Goal: Task Accomplishment & Management: Use online tool/utility

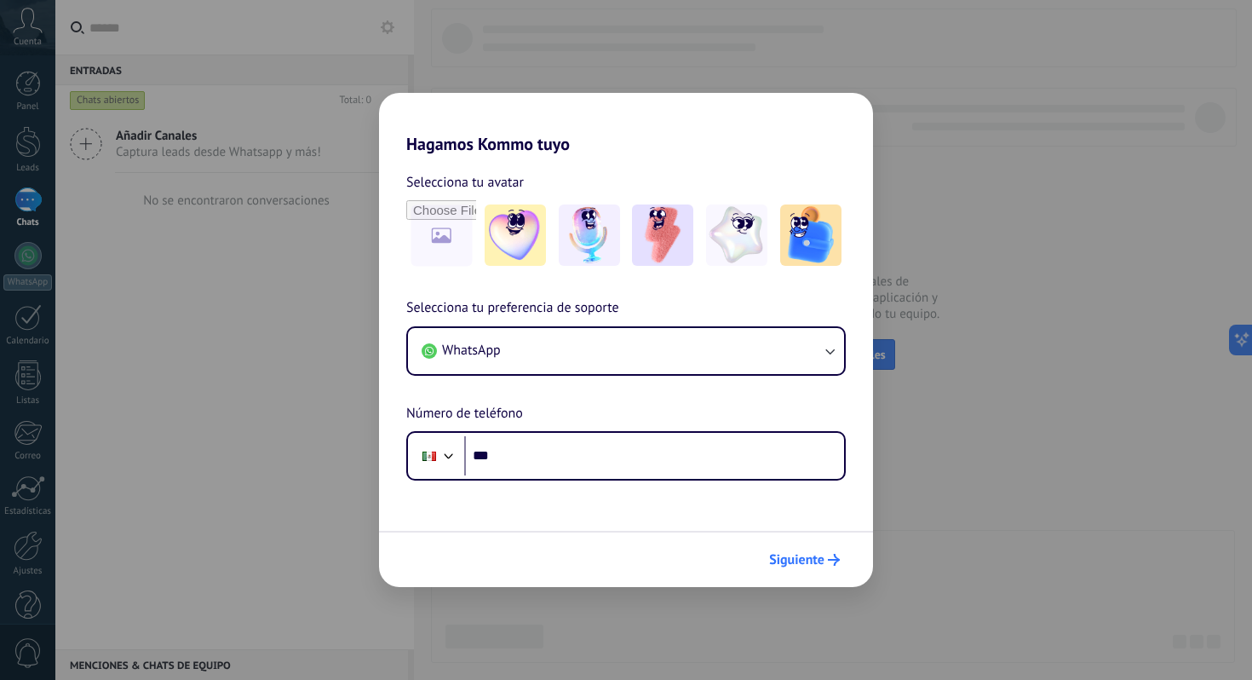
click at [807, 561] on span "Siguiente" at bounding box center [796, 560] width 55 height 12
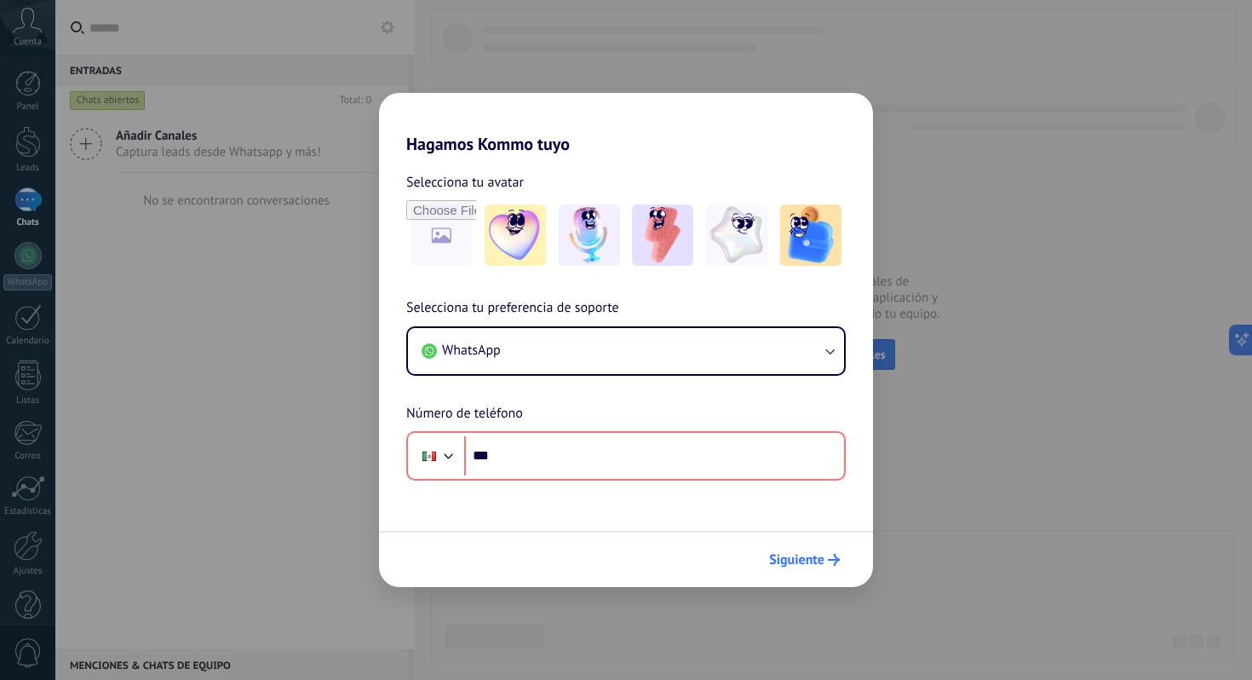
click at [807, 561] on span "Siguiente" at bounding box center [796, 560] width 55 height 12
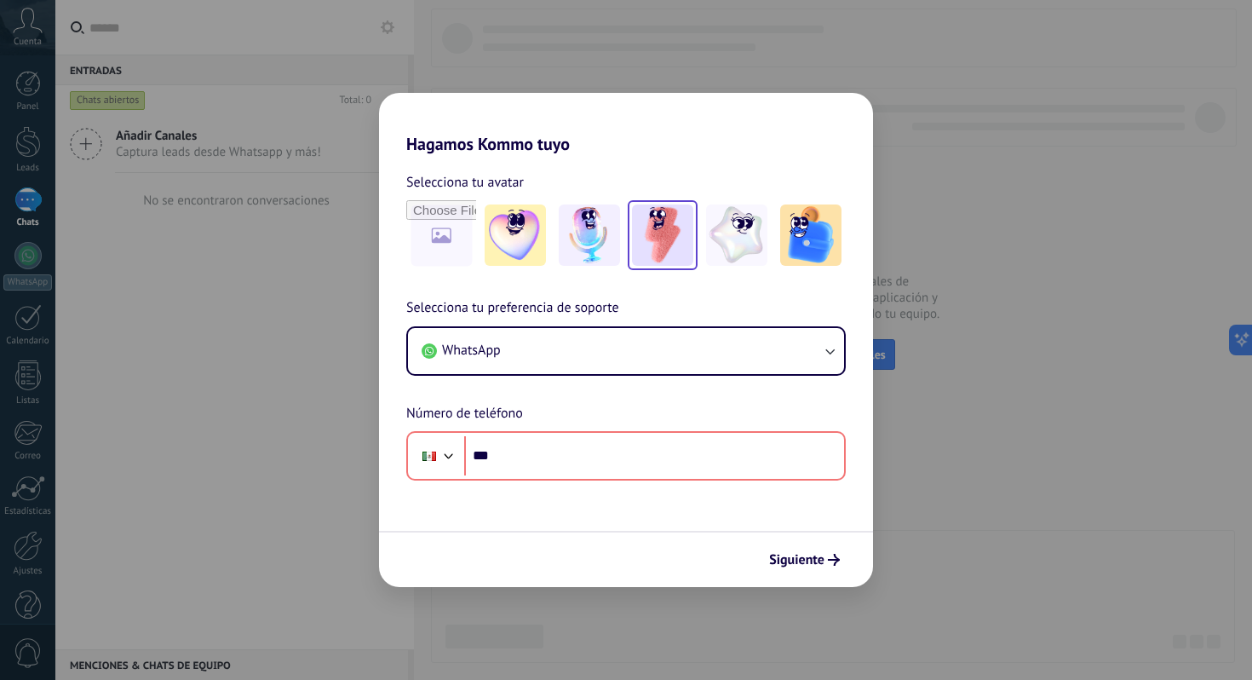
click at [663, 233] on img at bounding box center [662, 234] width 61 height 61
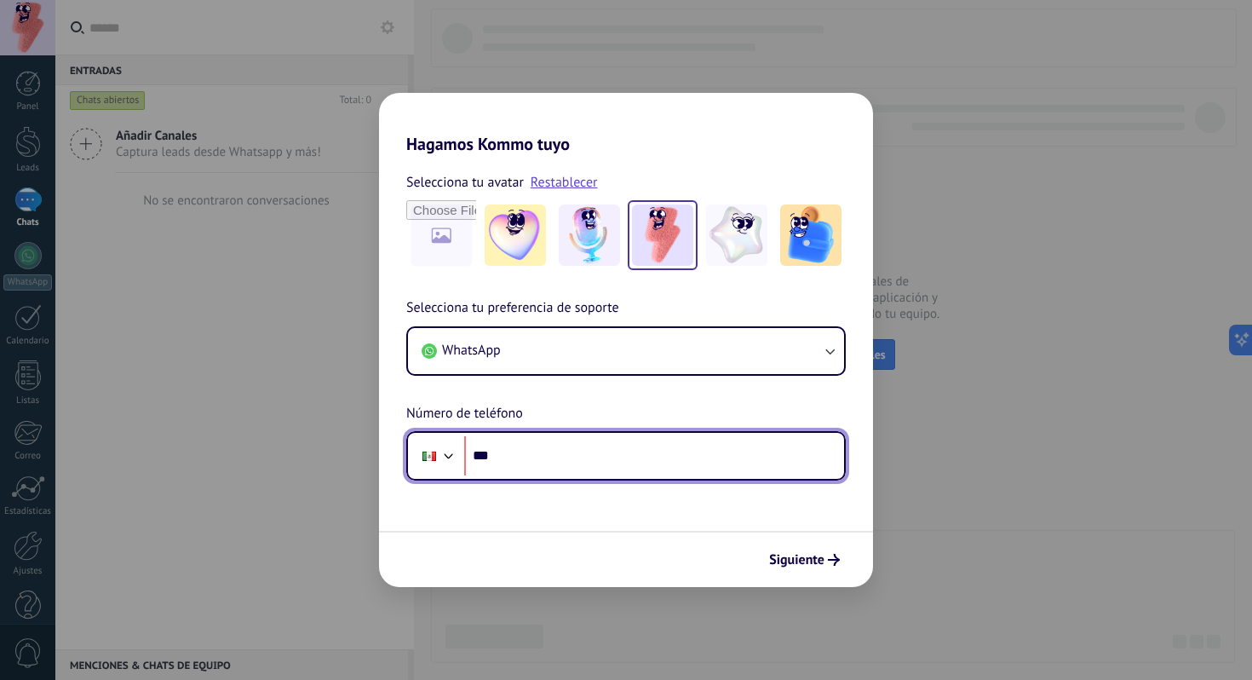
click at [525, 452] on input "***" at bounding box center [654, 455] width 380 height 39
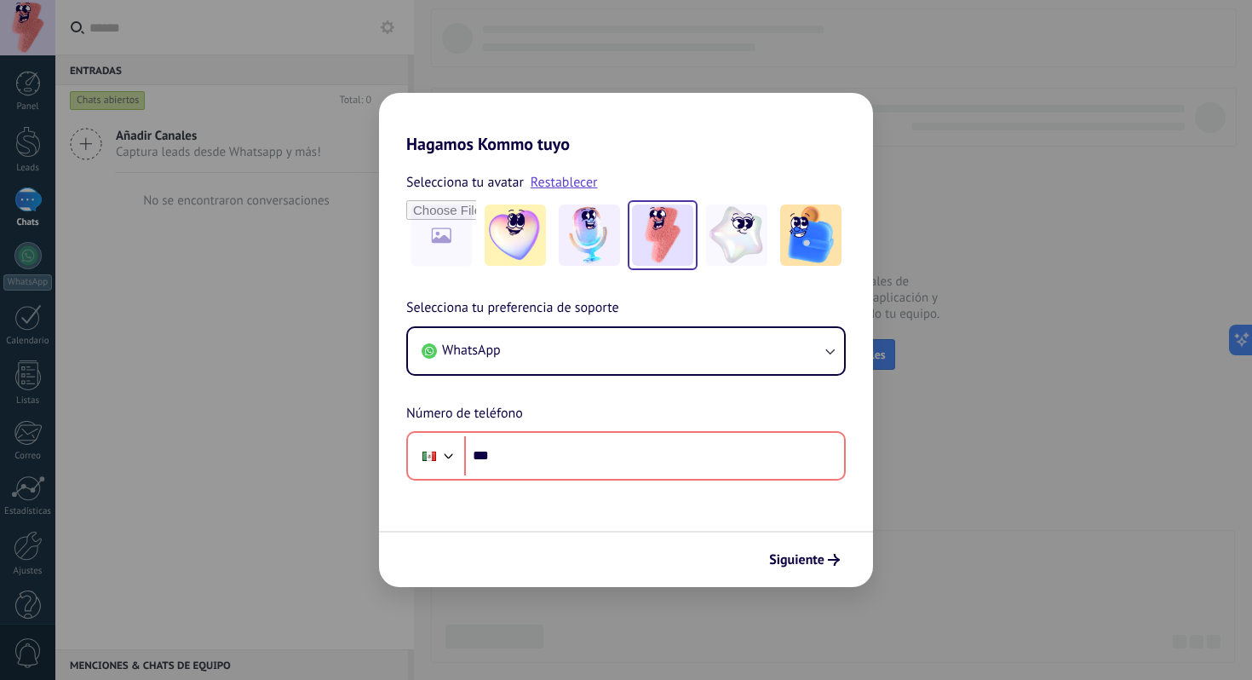
click at [243, 365] on div "Hagamos Kommo tuyo Selecciona tu avatar Restablecer Selecciona tu preferencia d…" at bounding box center [626, 340] width 1252 height 680
click at [290, 275] on div "Hagamos Kommo tuyo Selecciona tu avatar Restablecer Selecciona tu preferencia d…" at bounding box center [626, 340] width 1252 height 680
drag, startPoint x: 290, startPoint y: 275, endPoint x: 428, endPoint y: 241, distance: 142.1
click at [304, 282] on div "Hagamos Kommo tuyo Selecciona tu avatar Restablecer Selecciona tu preferencia d…" at bounding box center [626, 340] width 1252 height 680
click at [653, 238] on img at bounding box center [662, 234] width 61 height 61
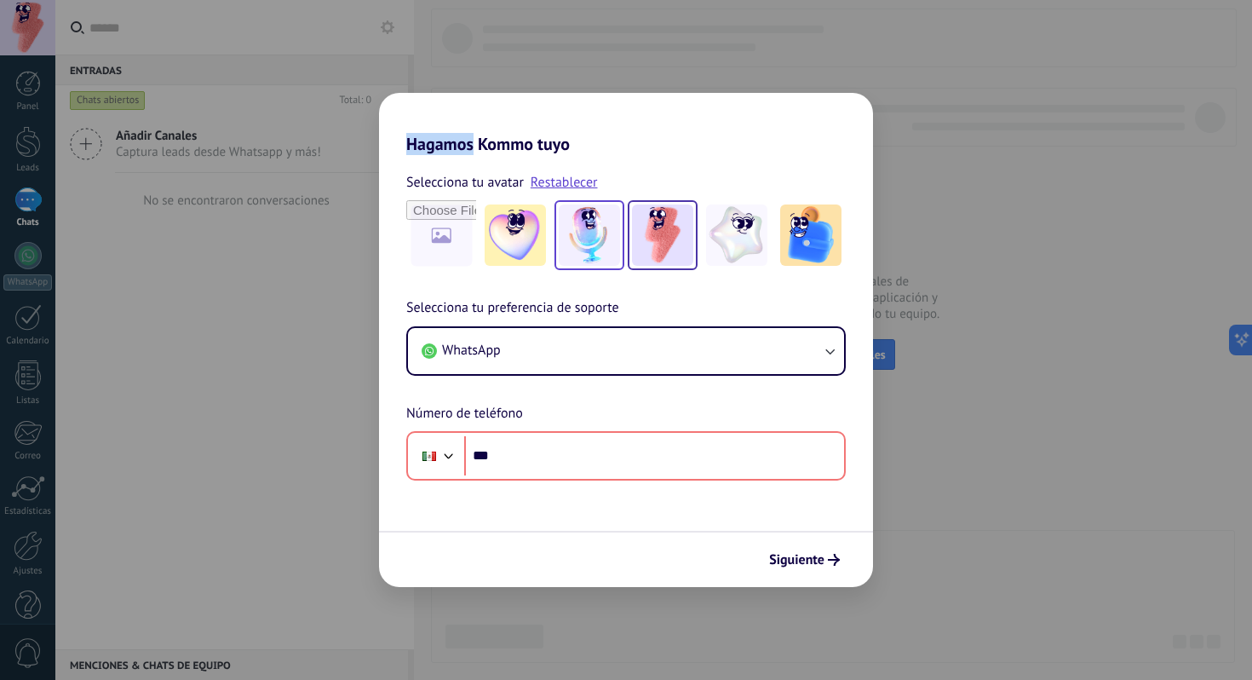
click at [571, 240] on img at bounding box center [589, 234] width 61 height 61
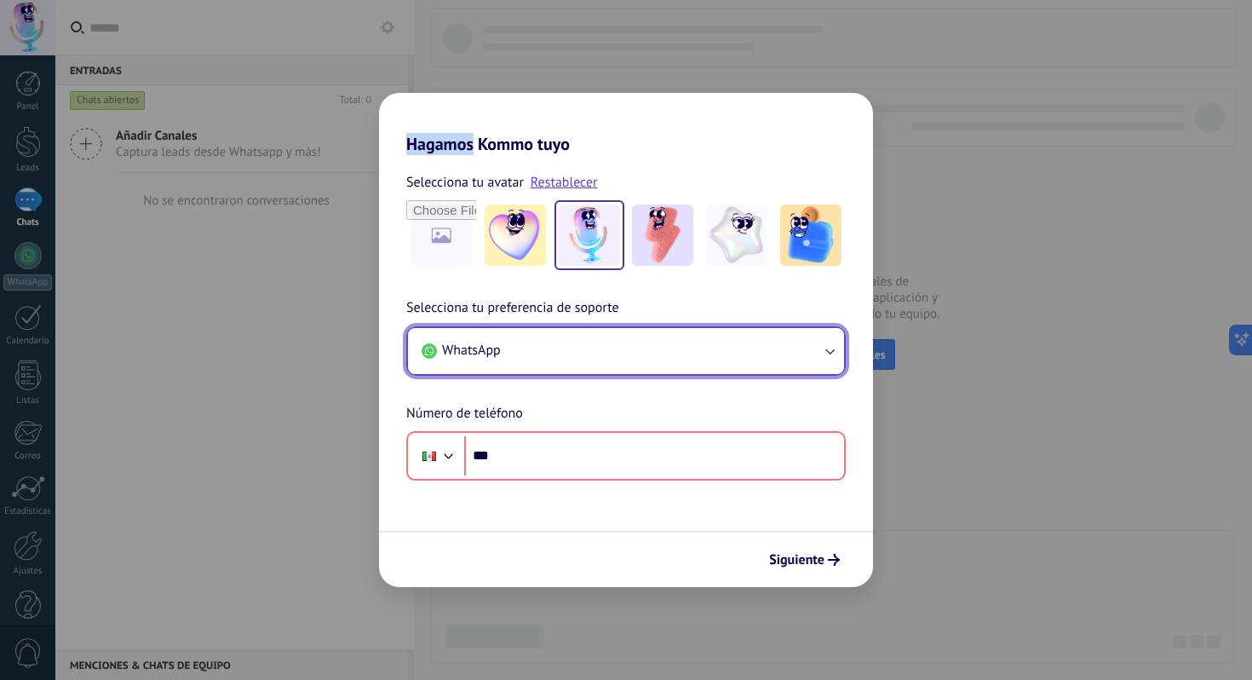
click at [705, 350] on button "WhatsApp" at bounding box center [626, 351] width 436 height 46
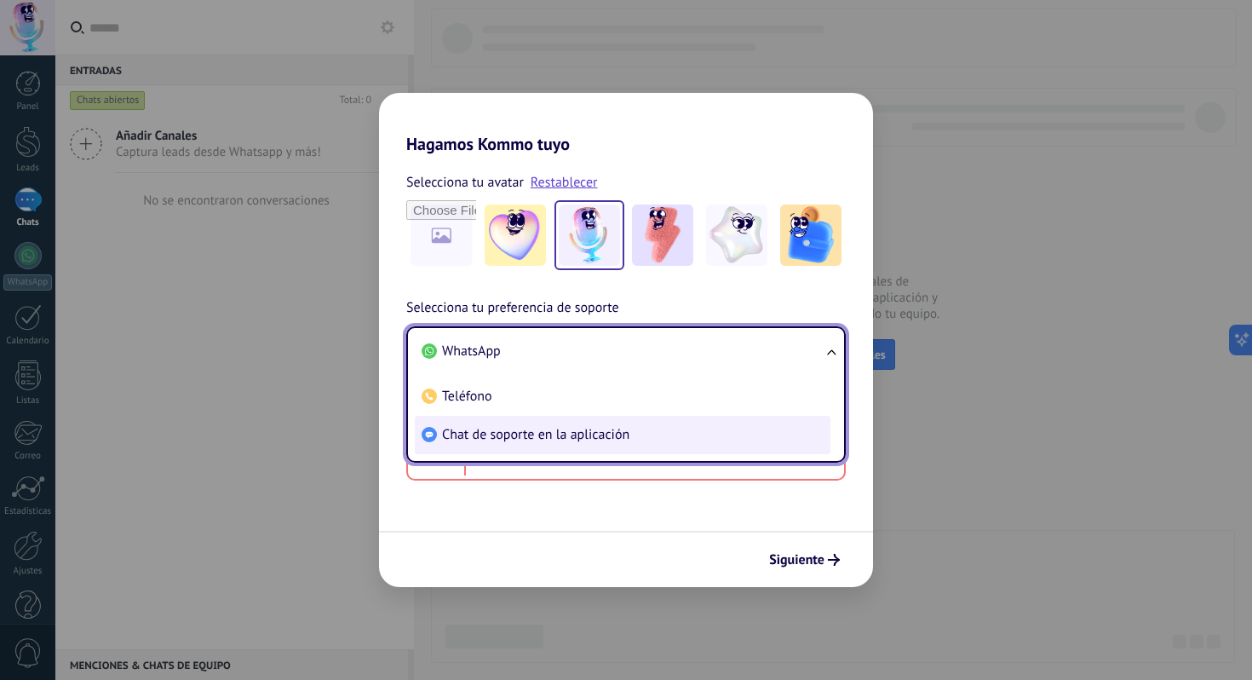
click at [541, 439] on span "Chat de soporte en la aplicación" at bounding box center [535, 434] width 187 height 17
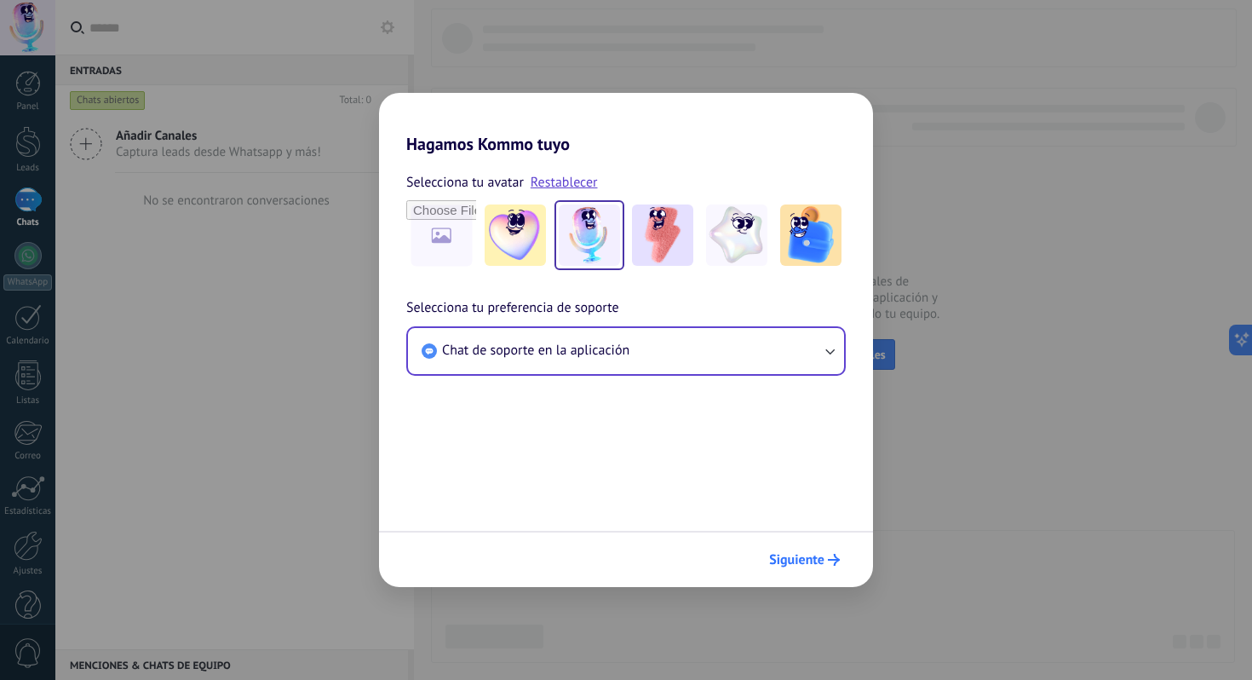
click at [825, 566] on button "Siguiente" at bounding box center [804, 559] width 86 height 29
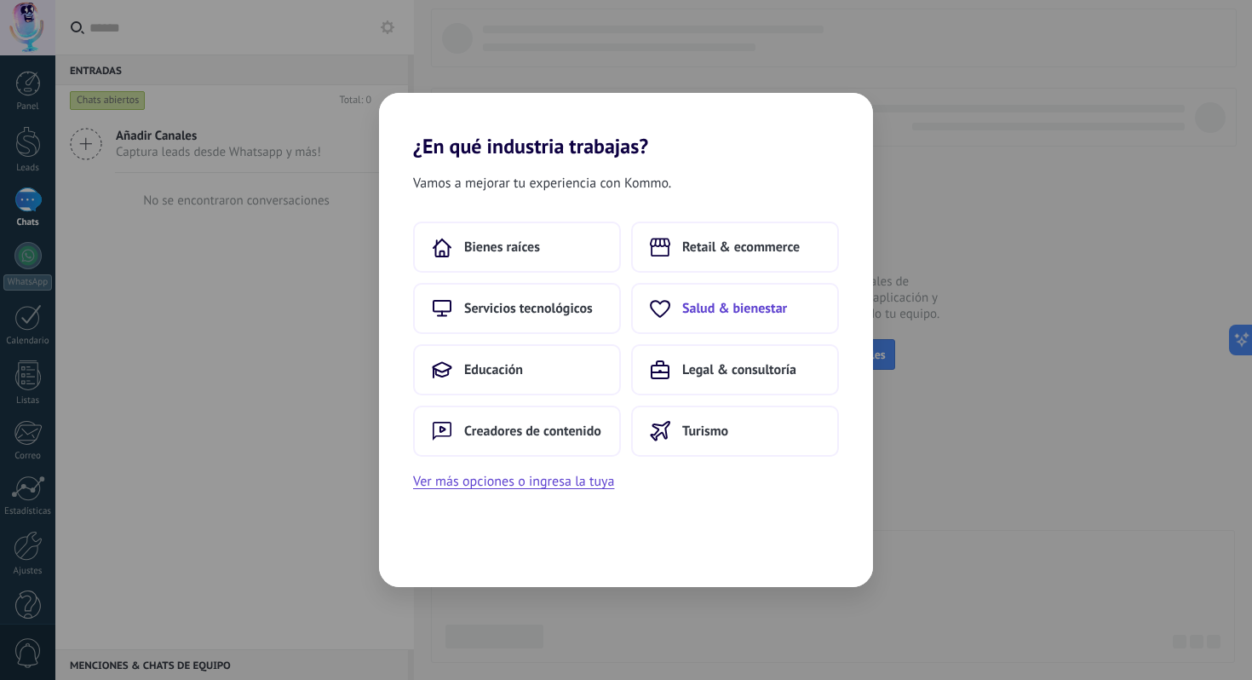
click at [742, 319] on button "Salud & bienestar" at bounding box center [735, 308] width 208 height 51
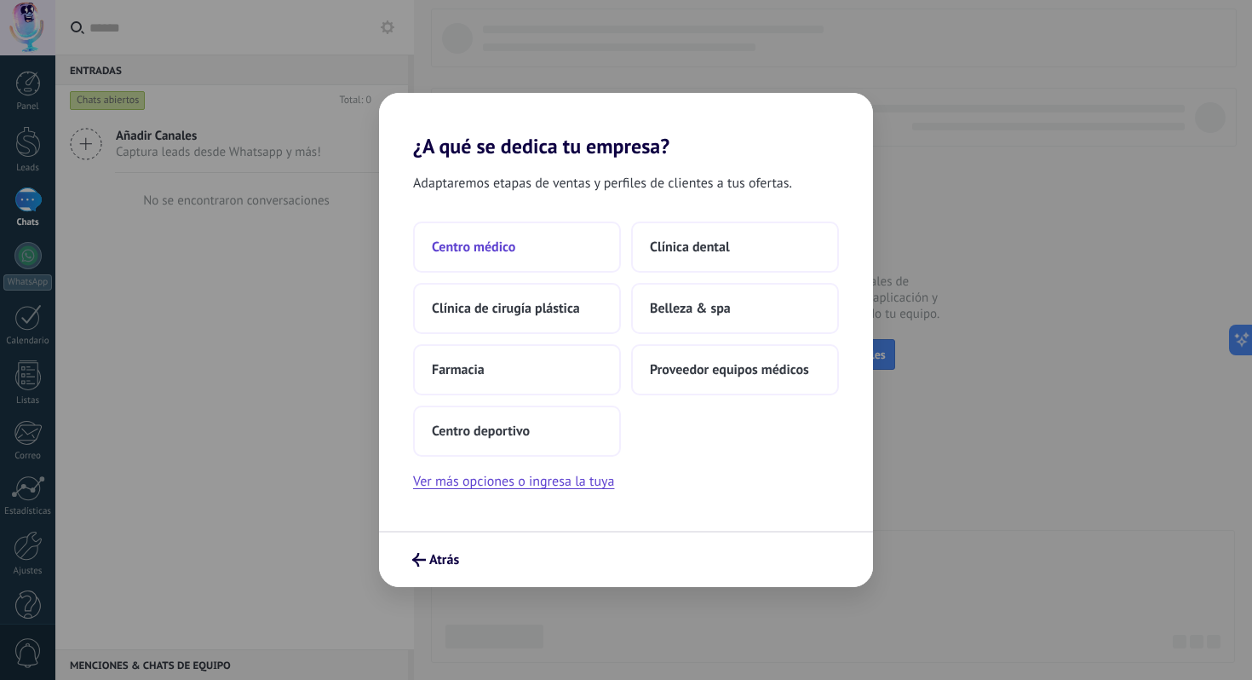
click at [527, 250] on button "Centro médico" at bounding box center [517, 246] width 208 height 51
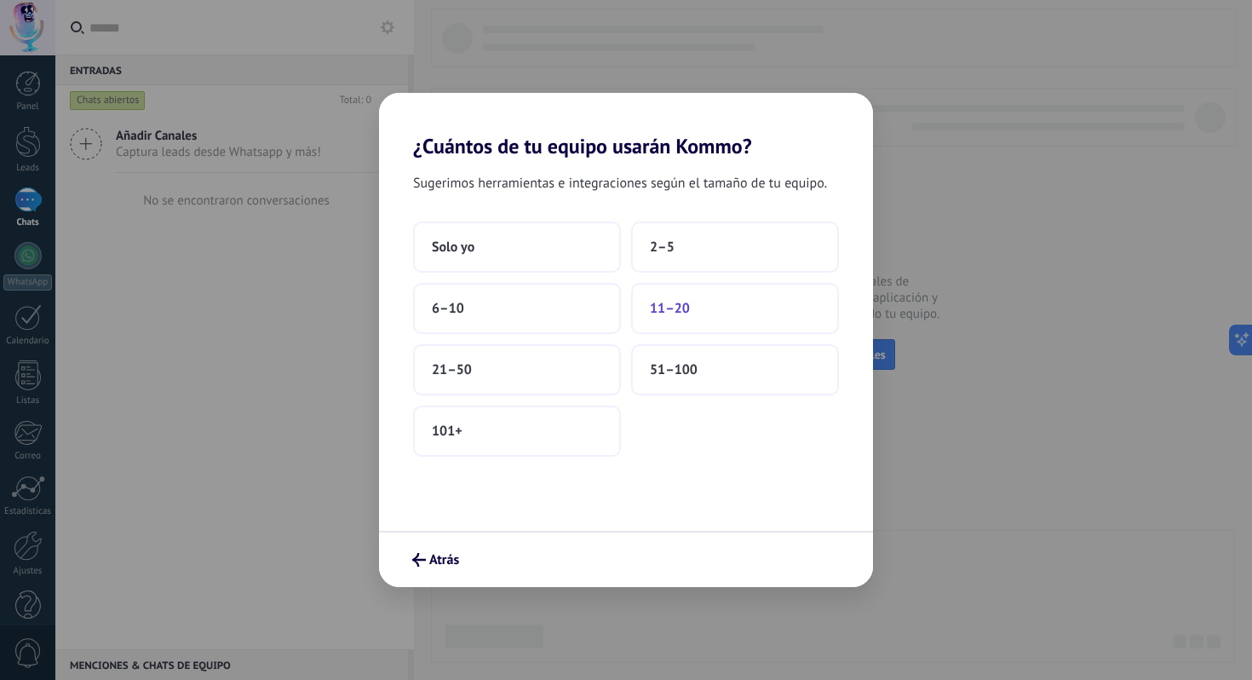
click at [720, 316] on button "11–20" at bounding box center [735, 308] width 208 height 51
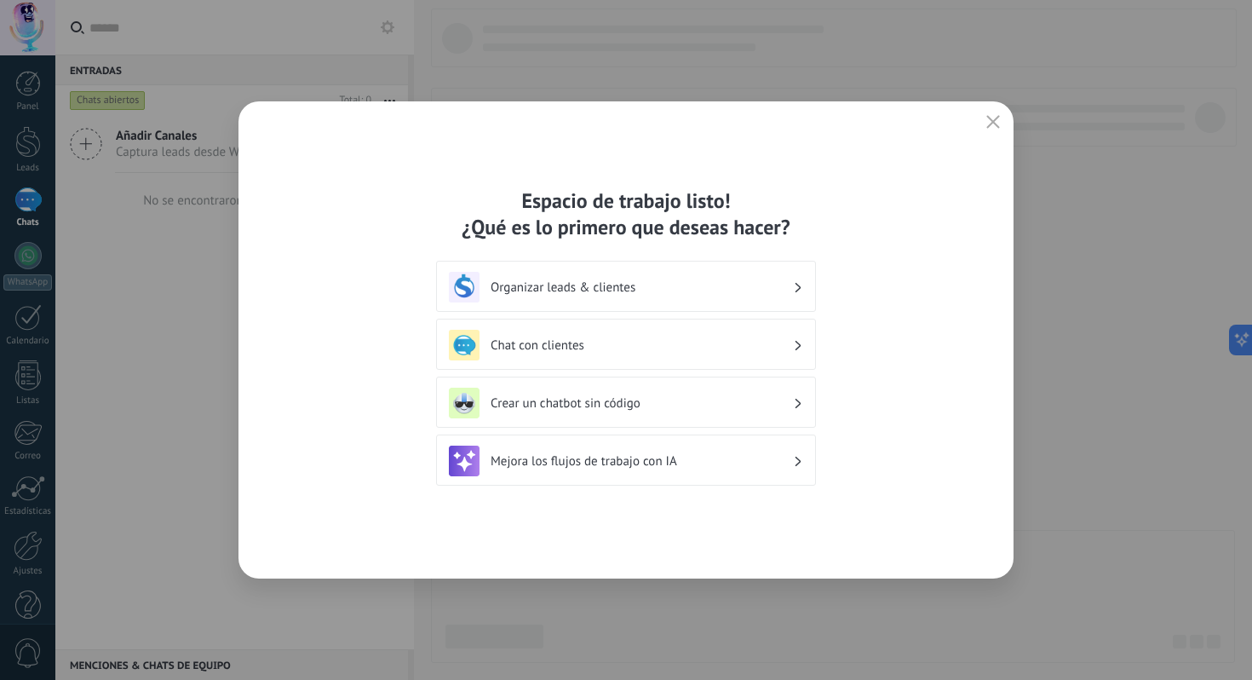
click at [687, 283] on h3 "Organizar leads & clientes" at bounding box center [642, 287] width 302 height 16
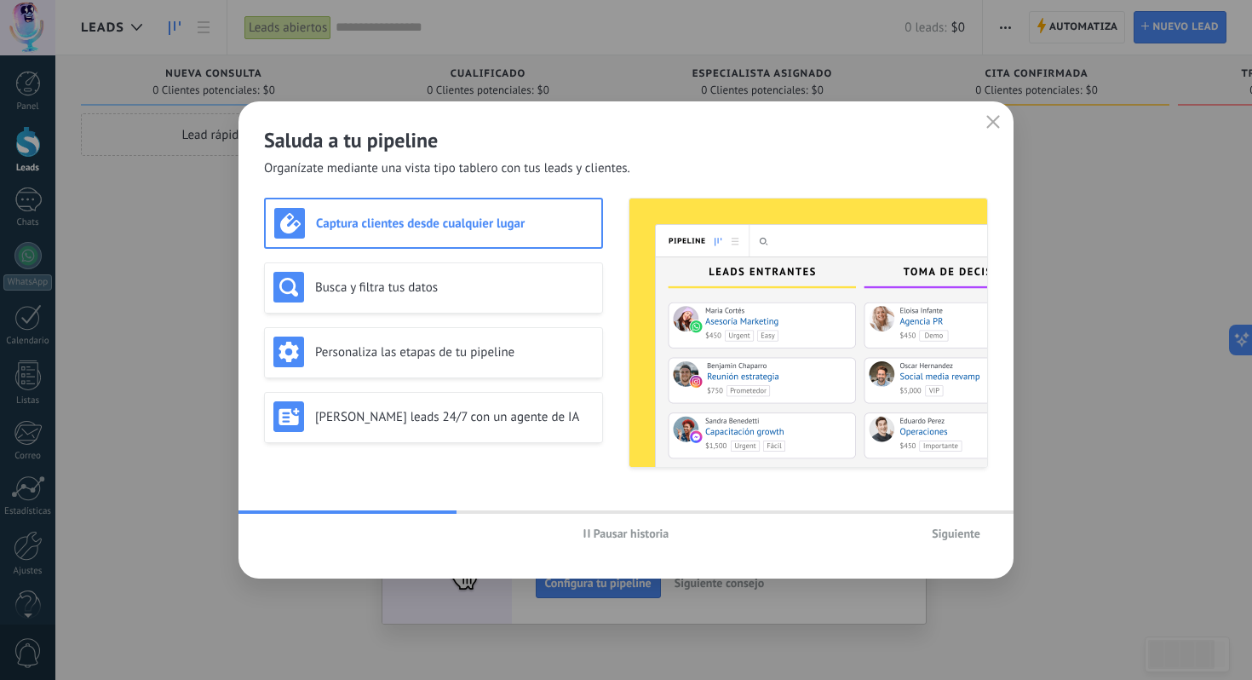
click at [991, 125] on icon "button" at bounding box center [993, 122] width 14 height 14
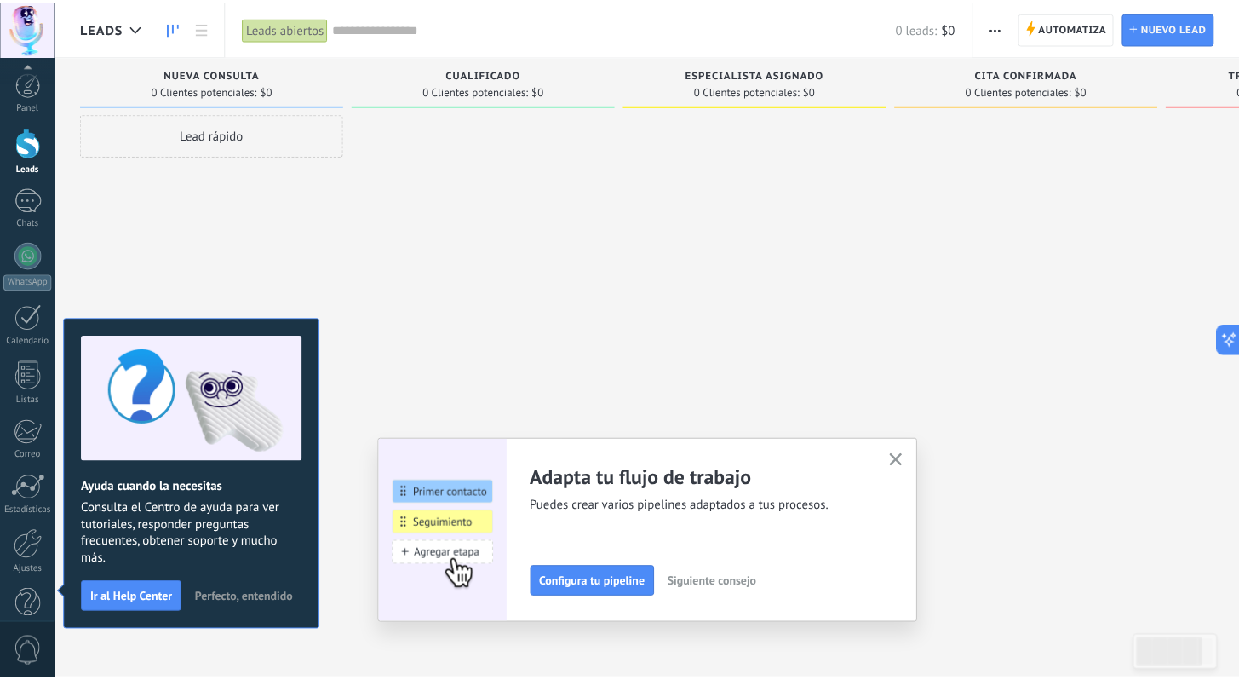
scroll to position [29, 0]
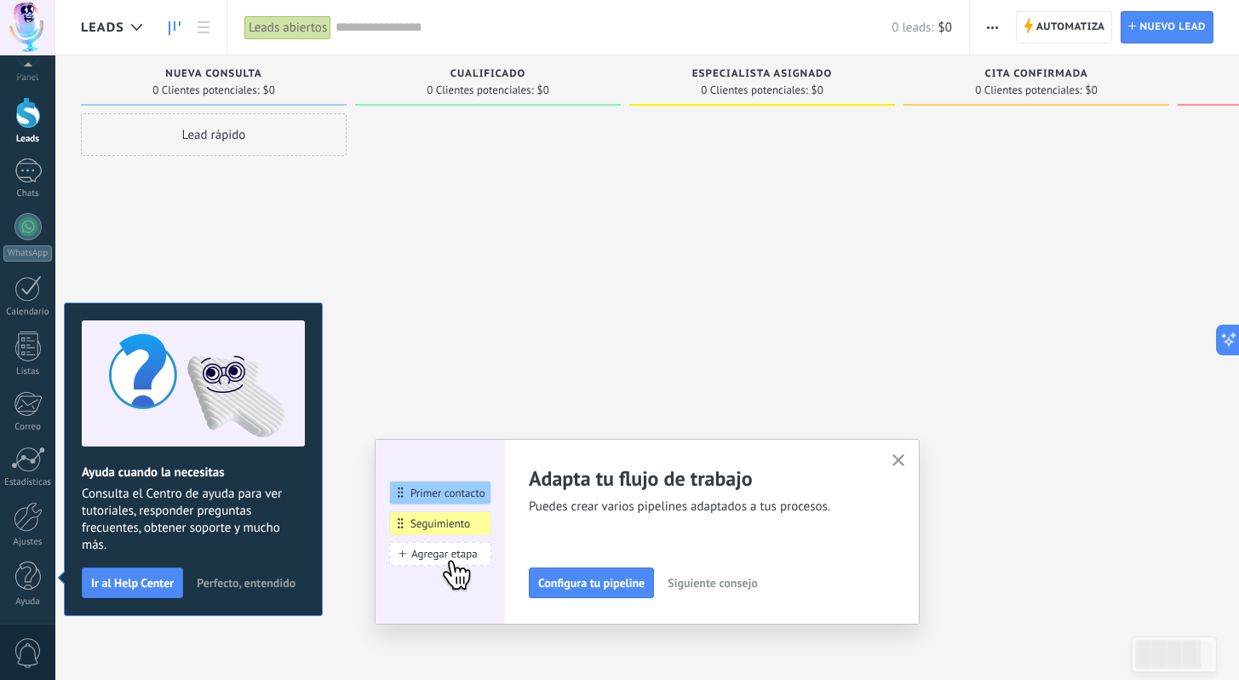
click at [905, 462] on use "button" at bounding box center [899, 460] width 13 height 13
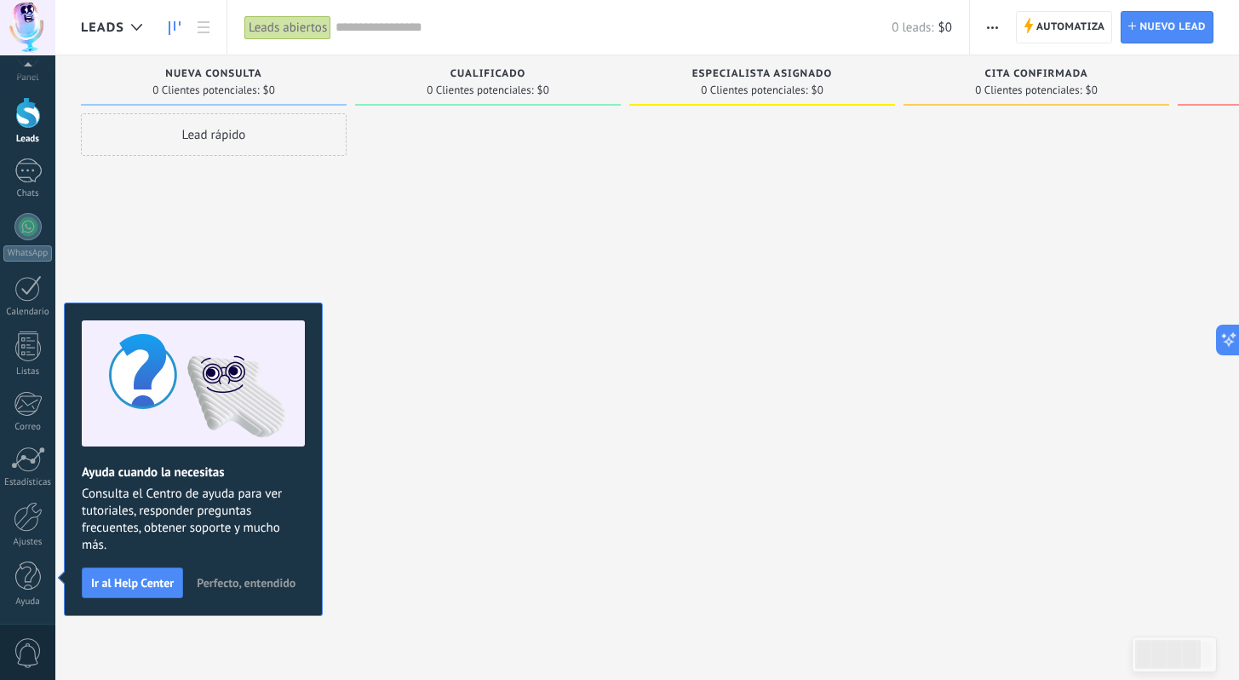
click at [277, 581] on span "Perfecto, entendido" at bounding box center [246, 583] width 99 height 12
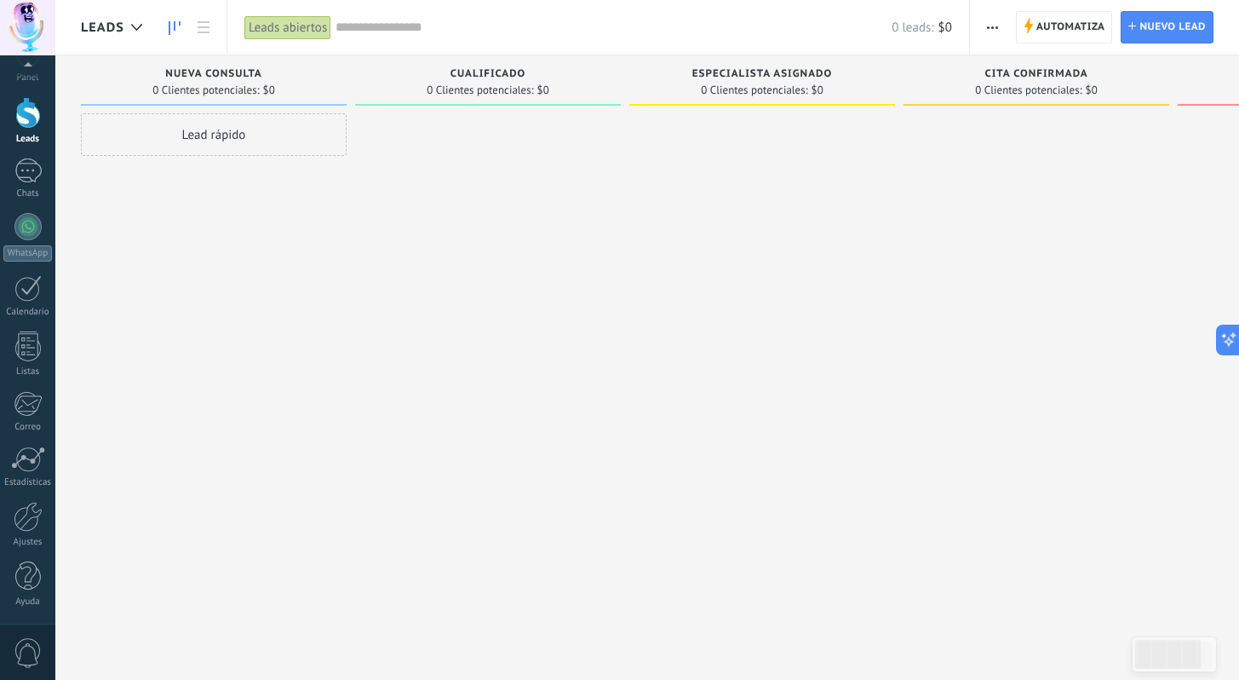
click at [468, 469] on div at bounding box center [488, 341] width 266 height 457
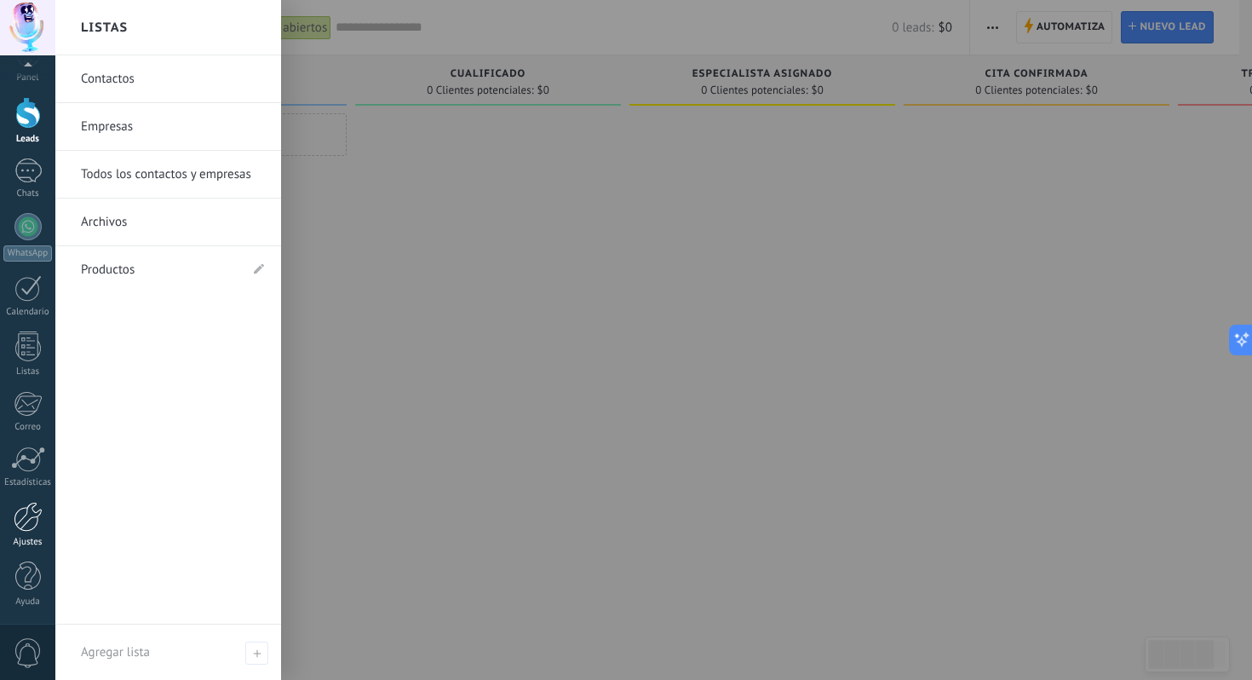
click at [34, 520] on div at bounding box center [28, 517] width 29 height 30
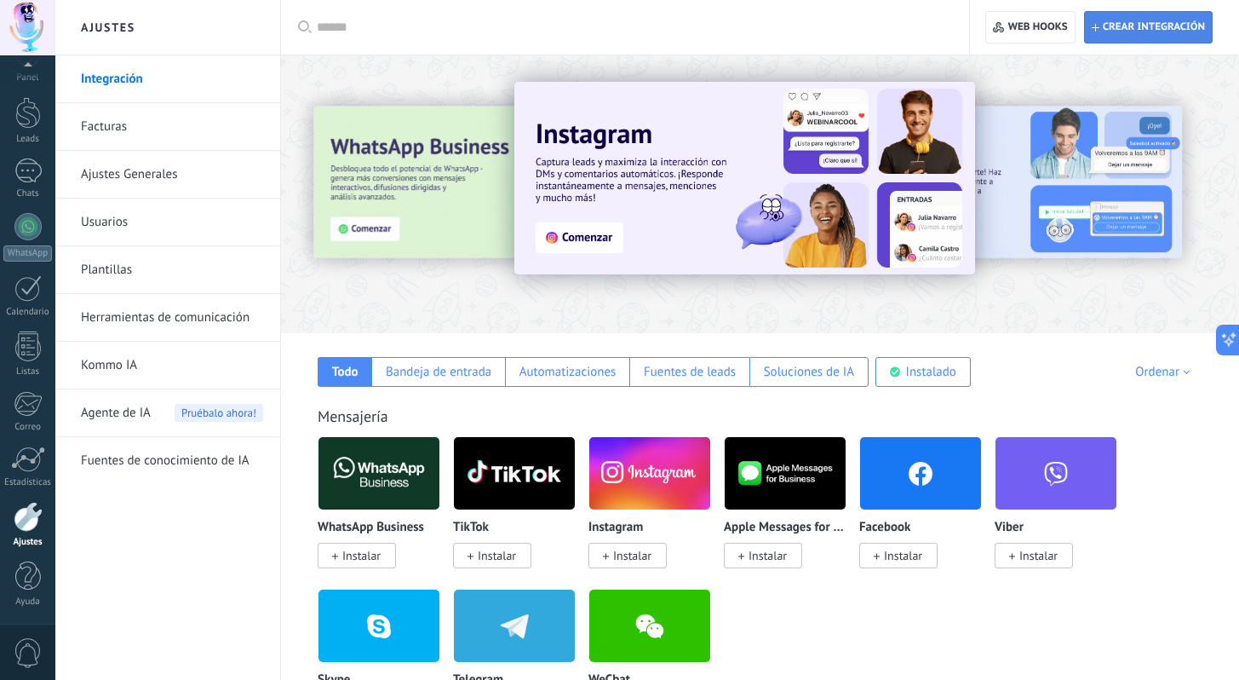
click at [1139, 28] on span "Crear integración" at bounding box center [1154, 27] width 102 height 14
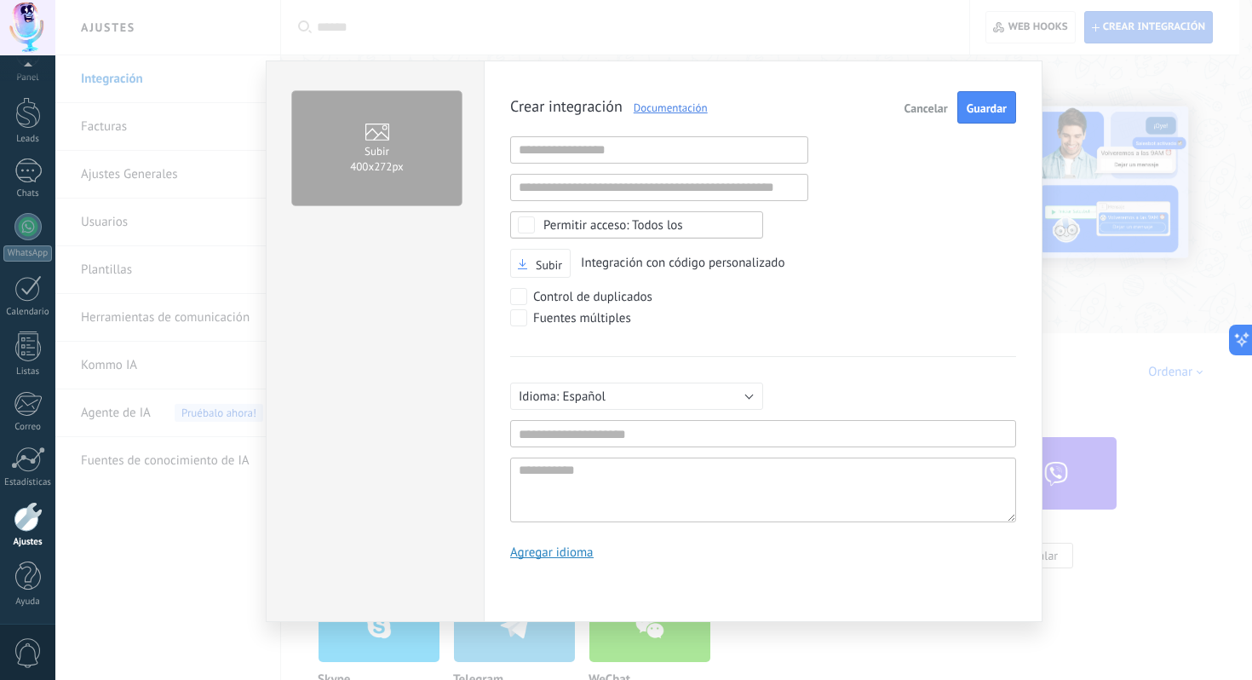
scroll to position [16, 0]
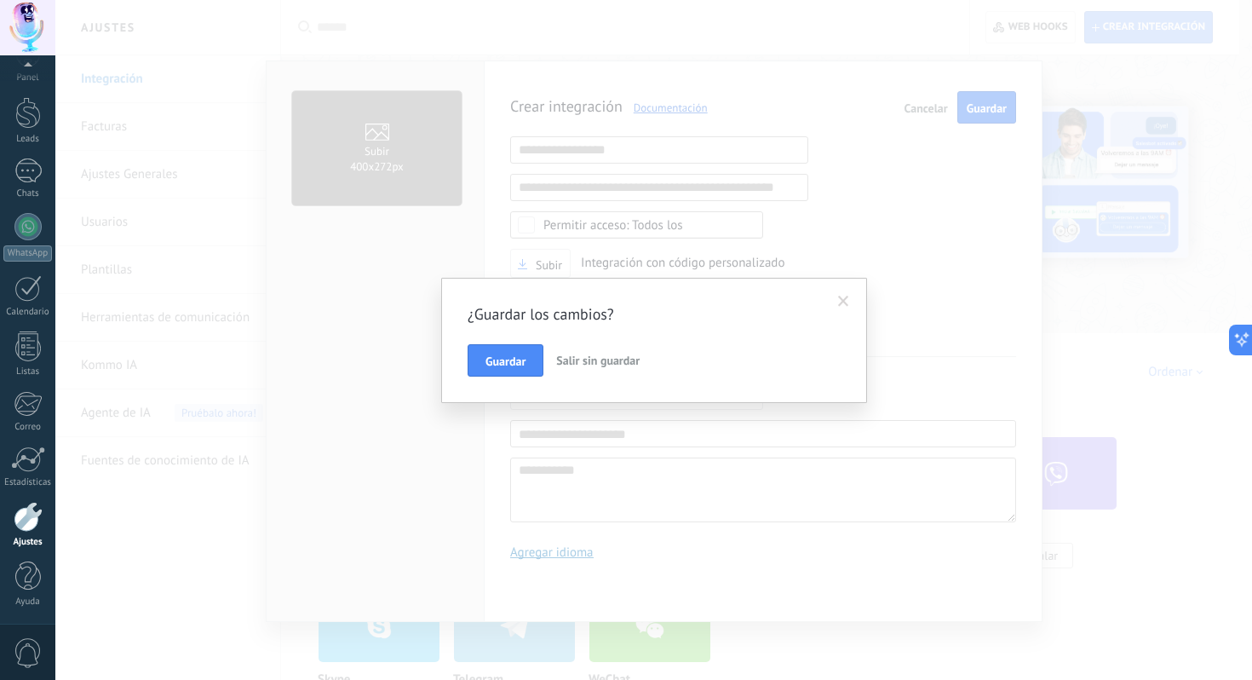
click at [592, 356] on span "Salir sin guardar" at bounding box center [597, 360] width 83 height 15
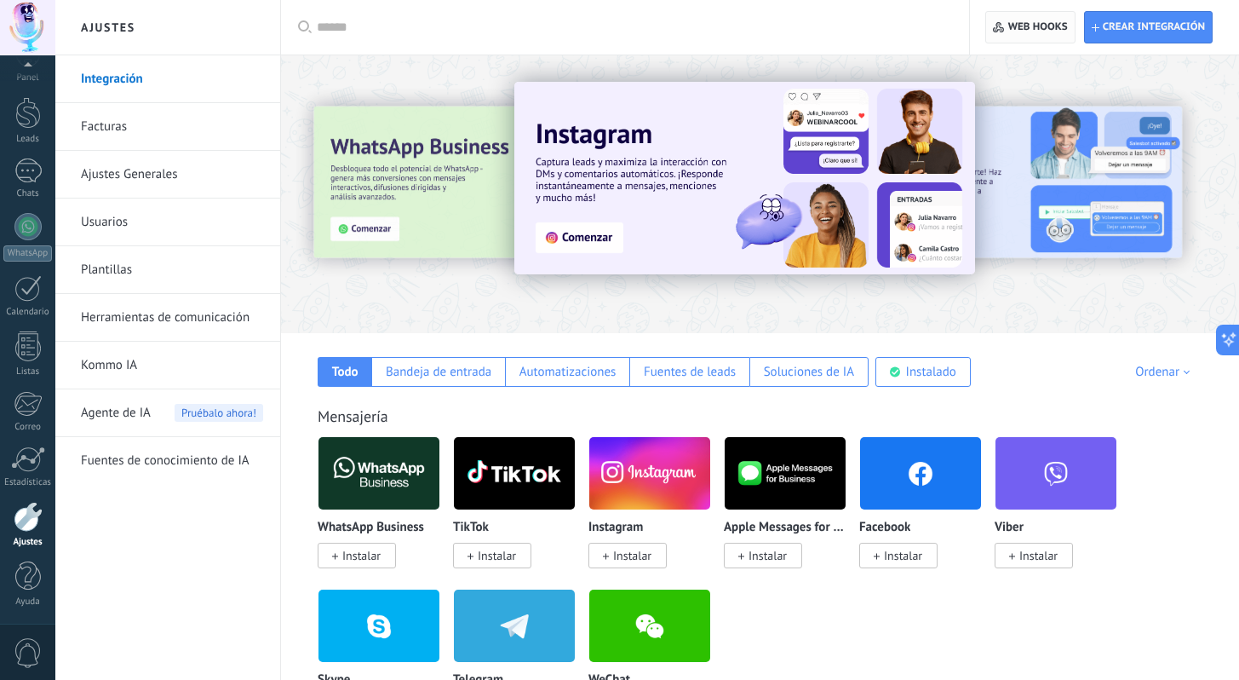
click at [1038, 27] on span "Web hooks 0" at bounding box center [1038, 27] width 60 height 14
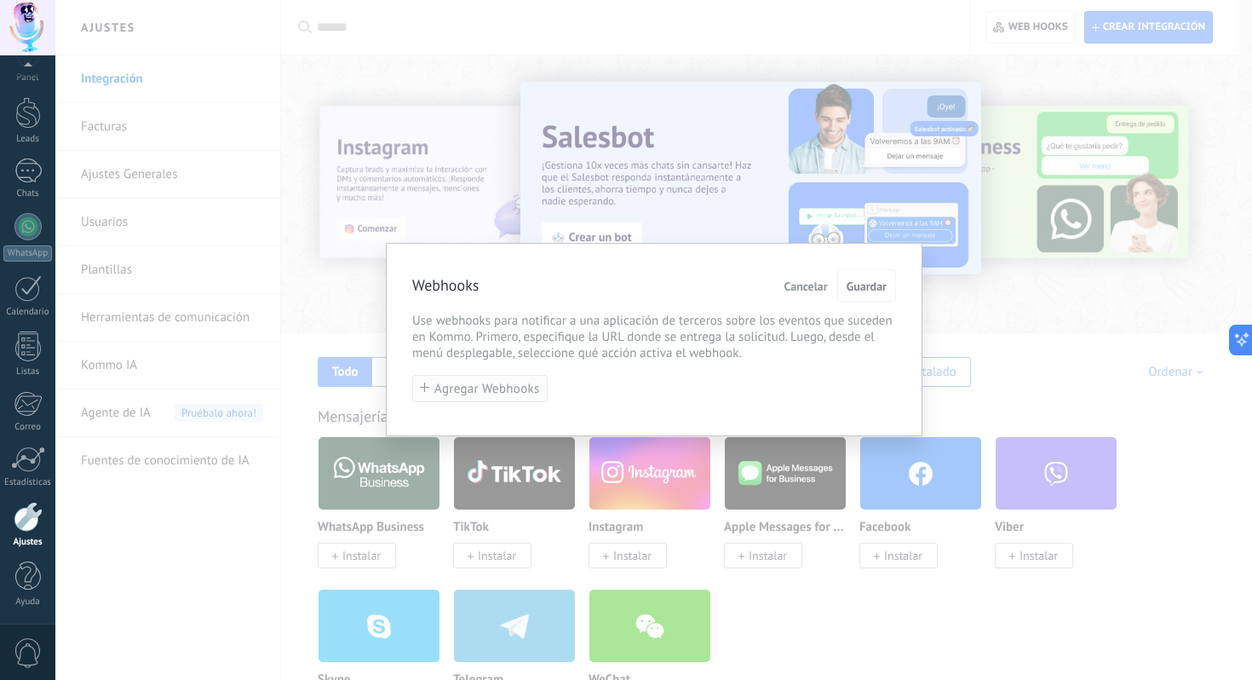
click at [498, 399] on button "Agregar Webhooks" at bounding box center [479, 389] width 135 height 28
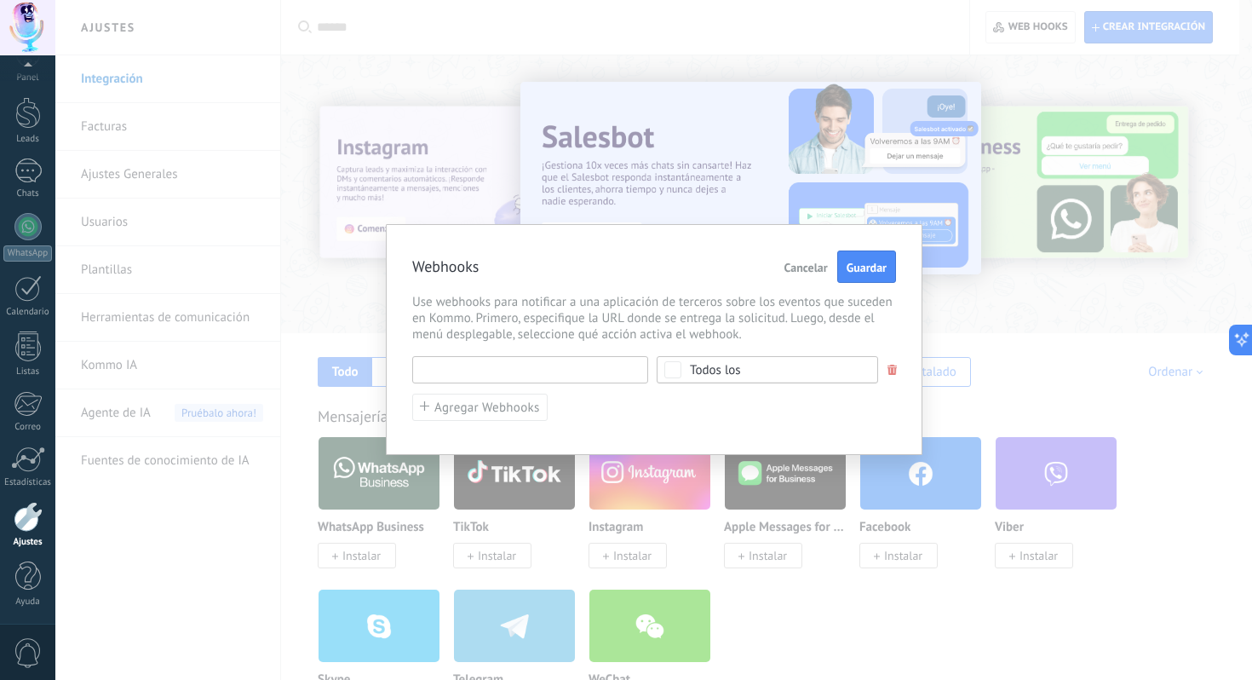
click at [566, 376] on input "text" at bounding box center [530, 369] width 236 height 27
paste input "**********"
type input "**********"
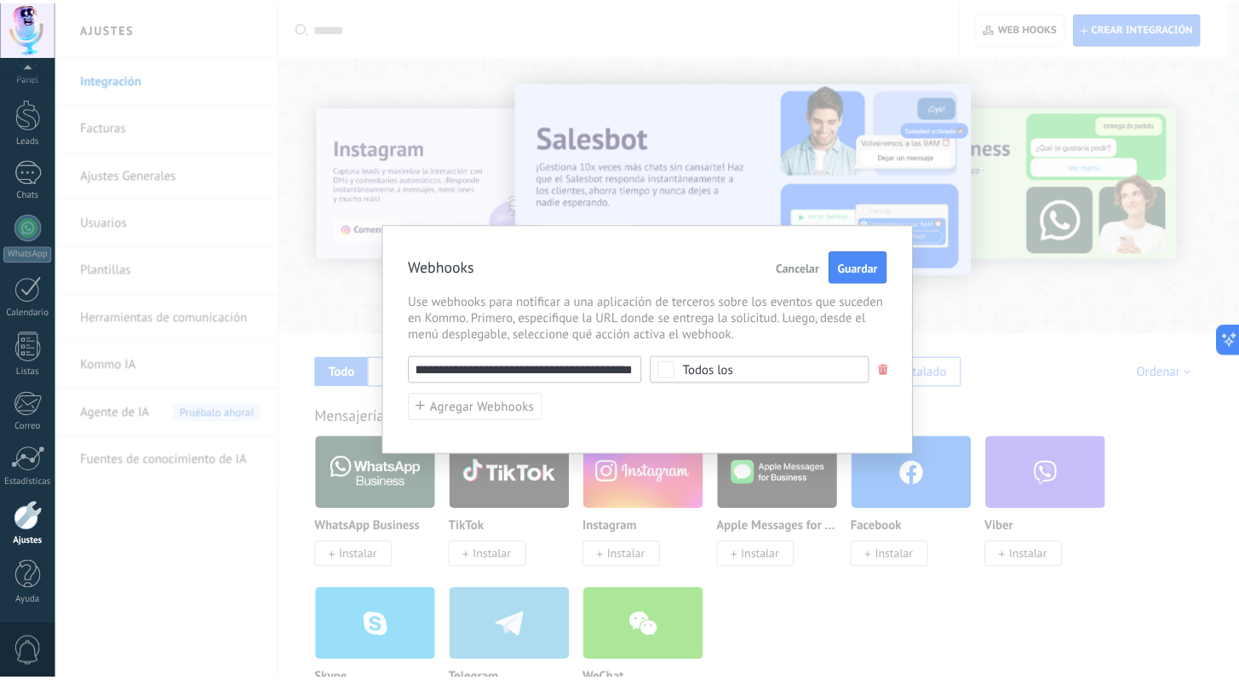
scroll to position [0, 0]
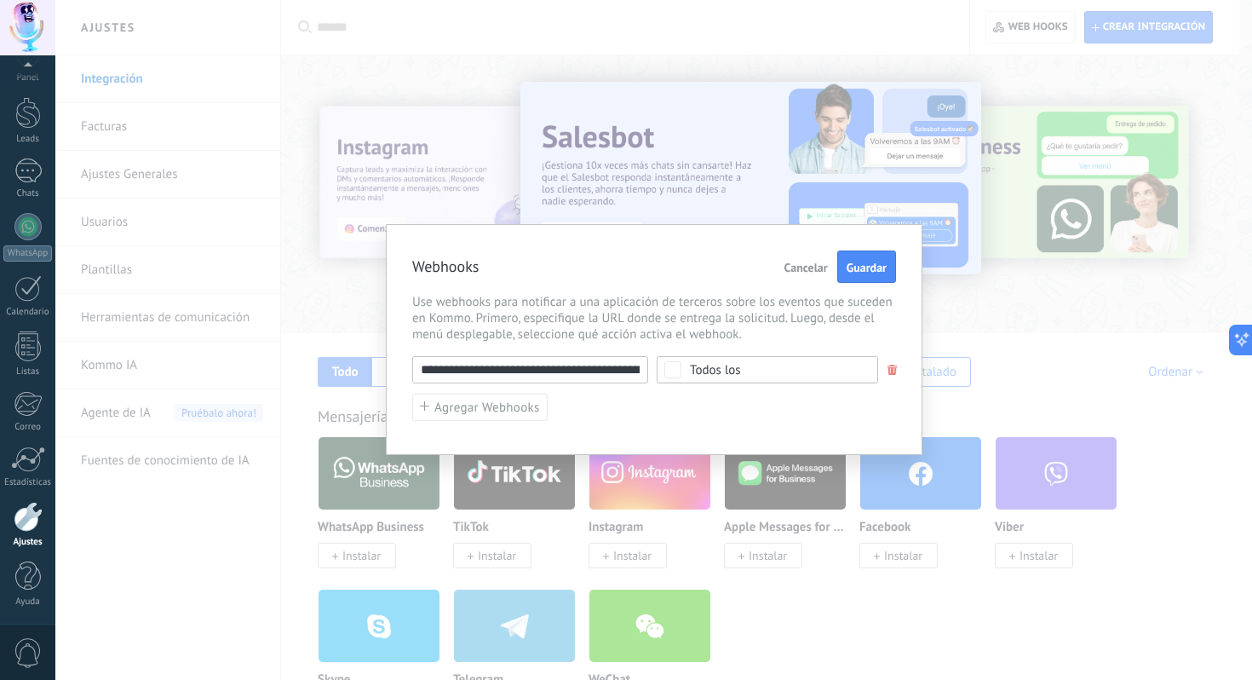
click at [771, 370] on span "Todos los" at bounding box center [773, 370] width 166 height 13
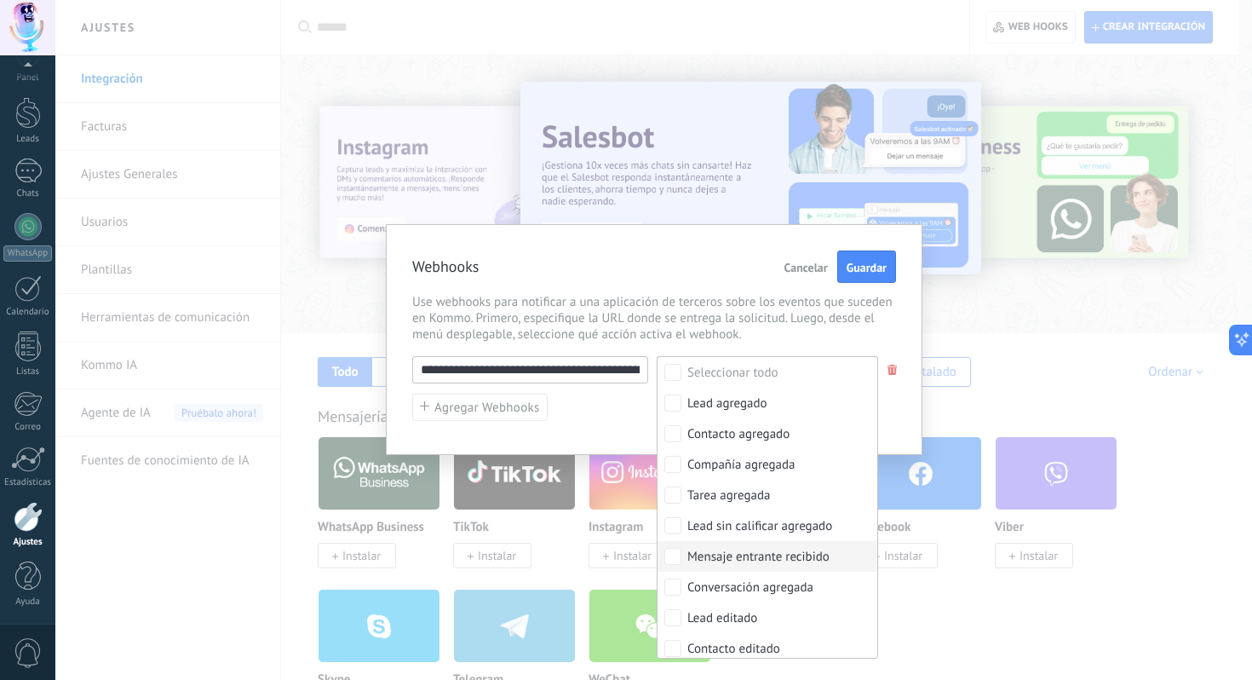
click at [770, 560] on div "Mensaje entrante recibido" at bounding box center [758, 556] width 142 height 17
click at [1050, 360] on div "**********" at bounding box center [653, 340] width 1197 height 680
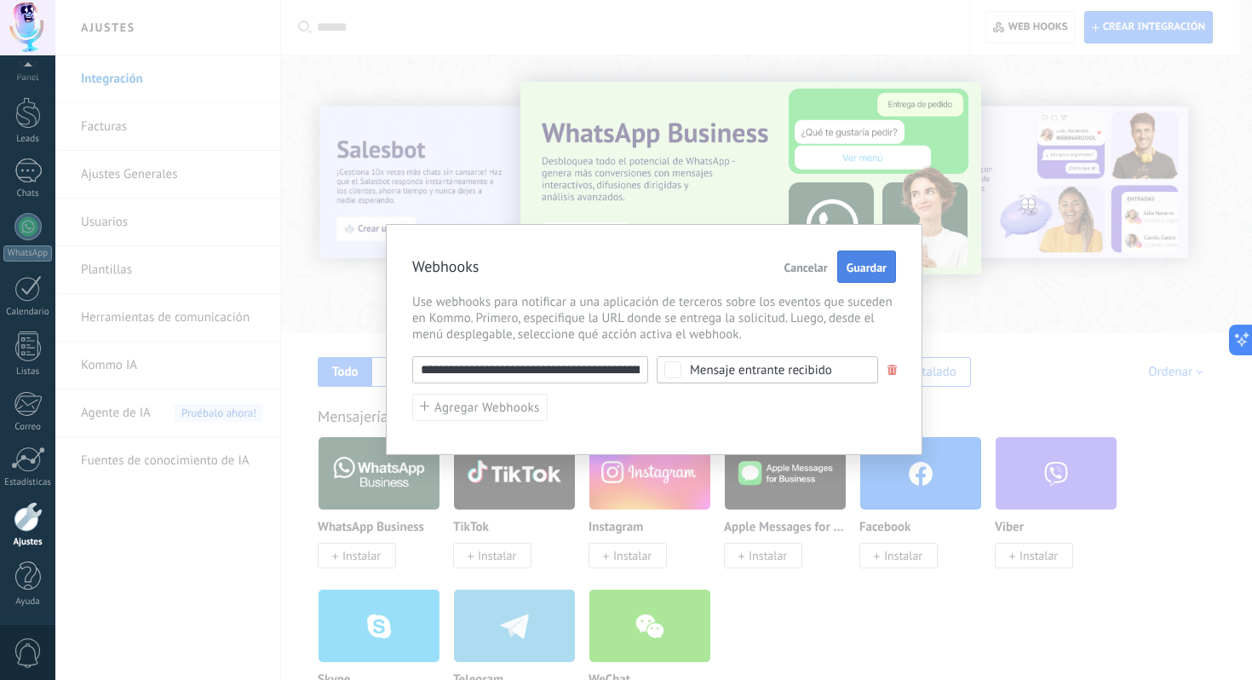
click at [873, 250] on div "Cancelar Guardar" at bounding box center [837, 266] width 118 height 32
click at [870, 269] on span "Guardar" at bounding box center [867, 267] width 40 height 12
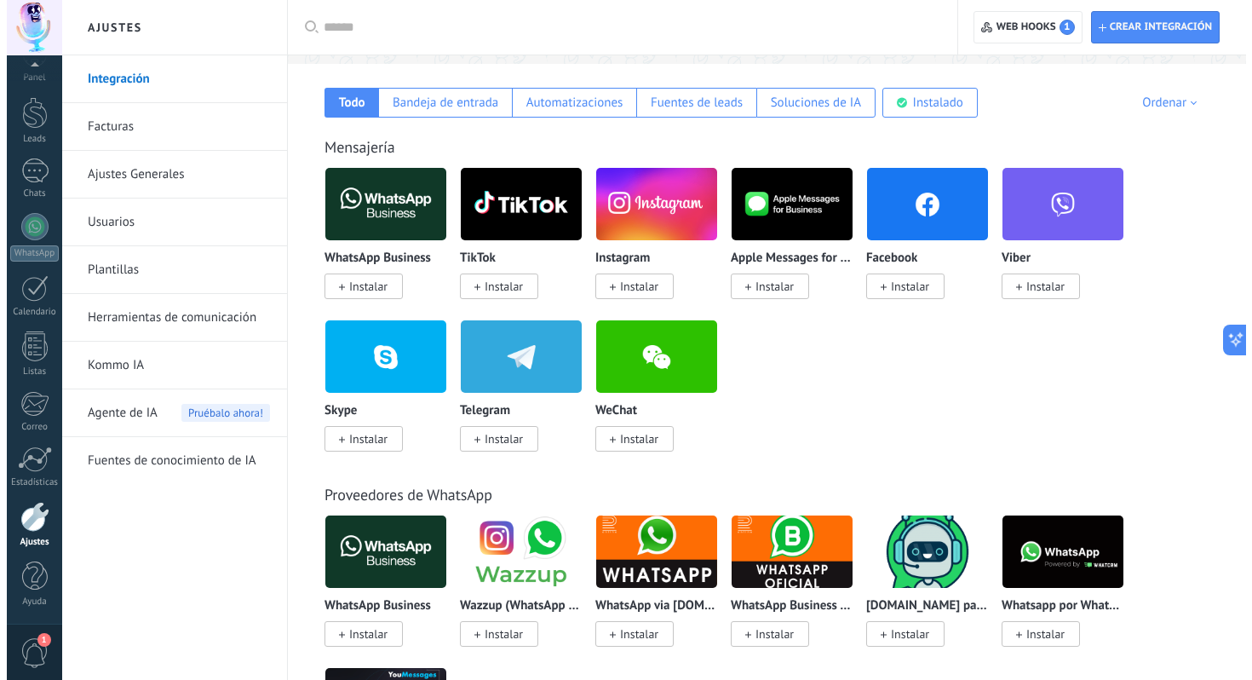
scroll to position [271, 0]
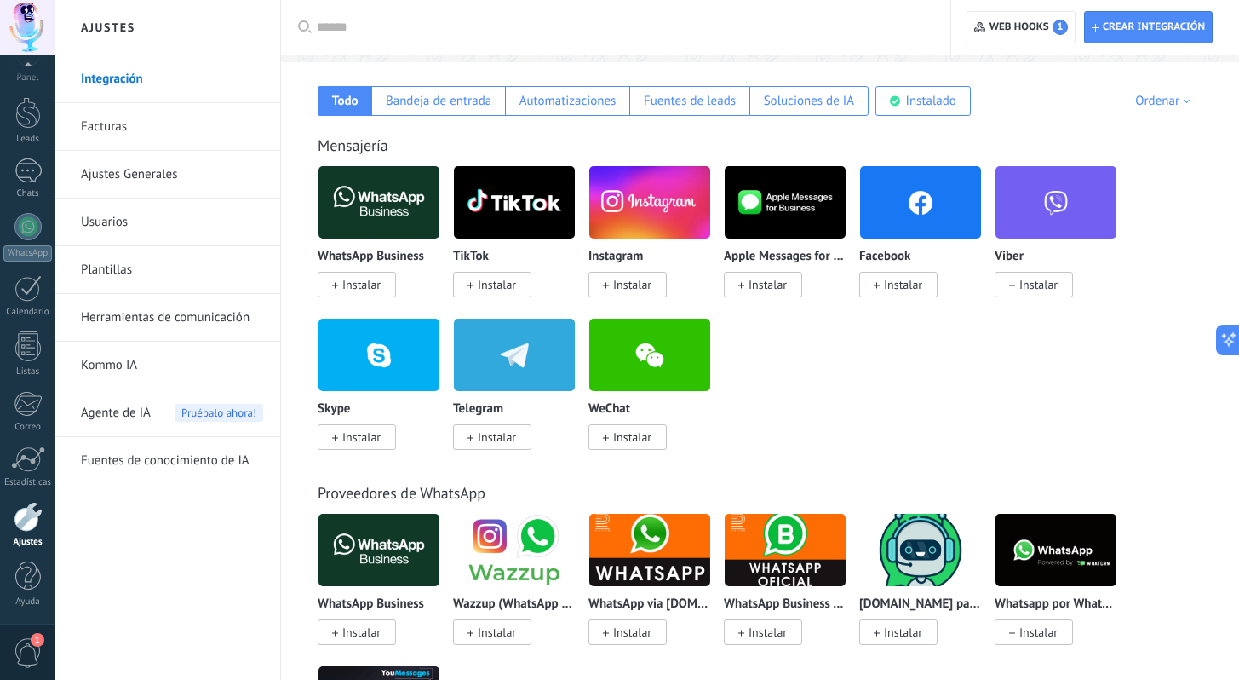
click at [497, 444] on span "Instalar" at bounding box center [497, 436] width 38 height 15
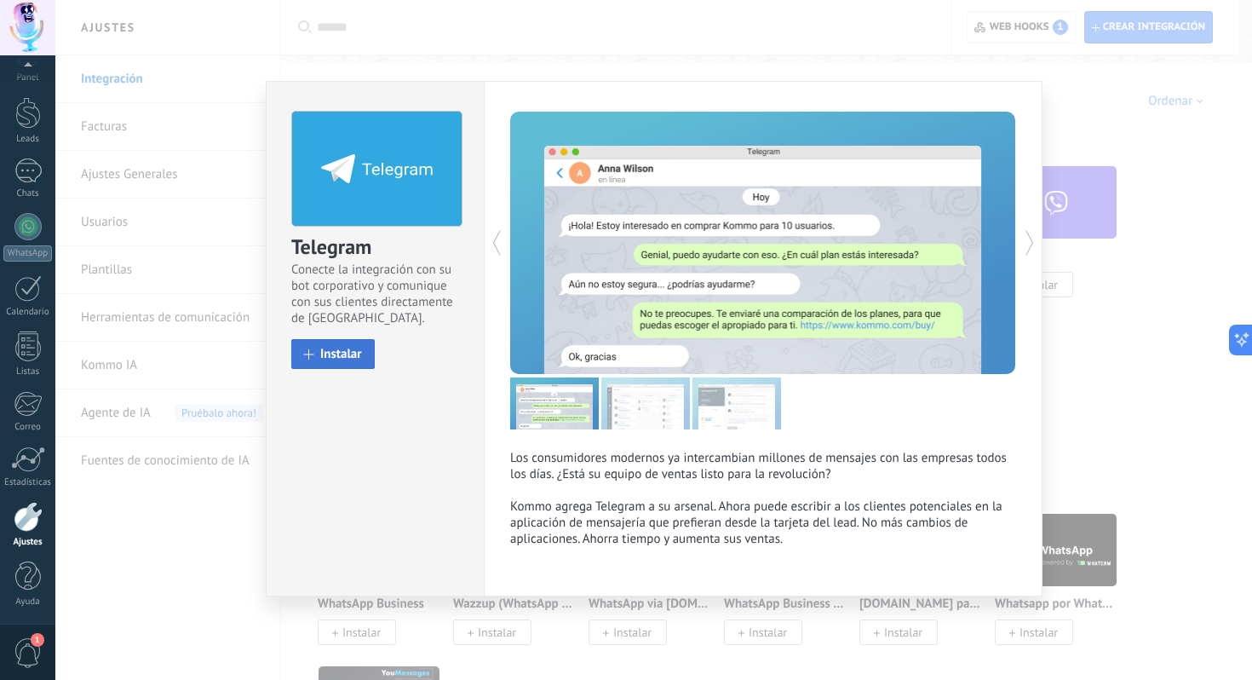
click at [342, 359] on span "Instalar" at bounding box center [341, 353] width 42 height 13
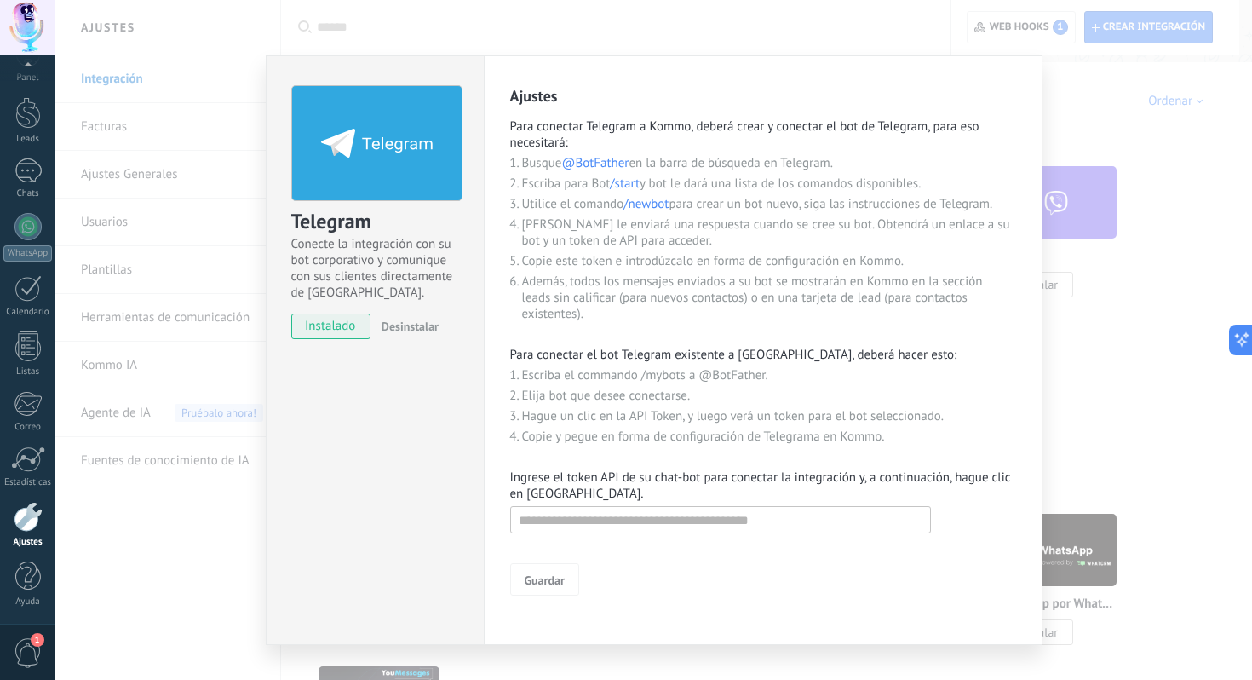
scroll to position [31, 0]
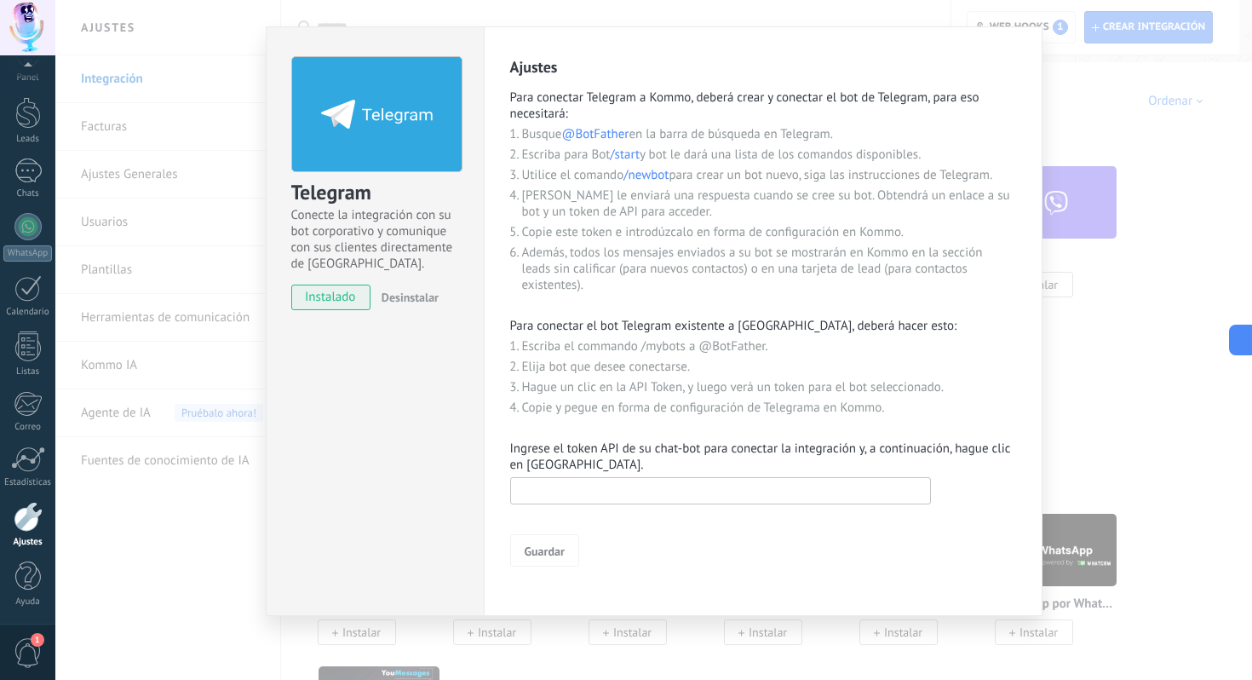
click at [596, 495] on input "text" at bounding box center [720, 490] width 421 height 27
paste input "**********"
type input "**********"
click at [551, 556] on span "Guardar" at bounding box center [545, 551] width 40 height 12
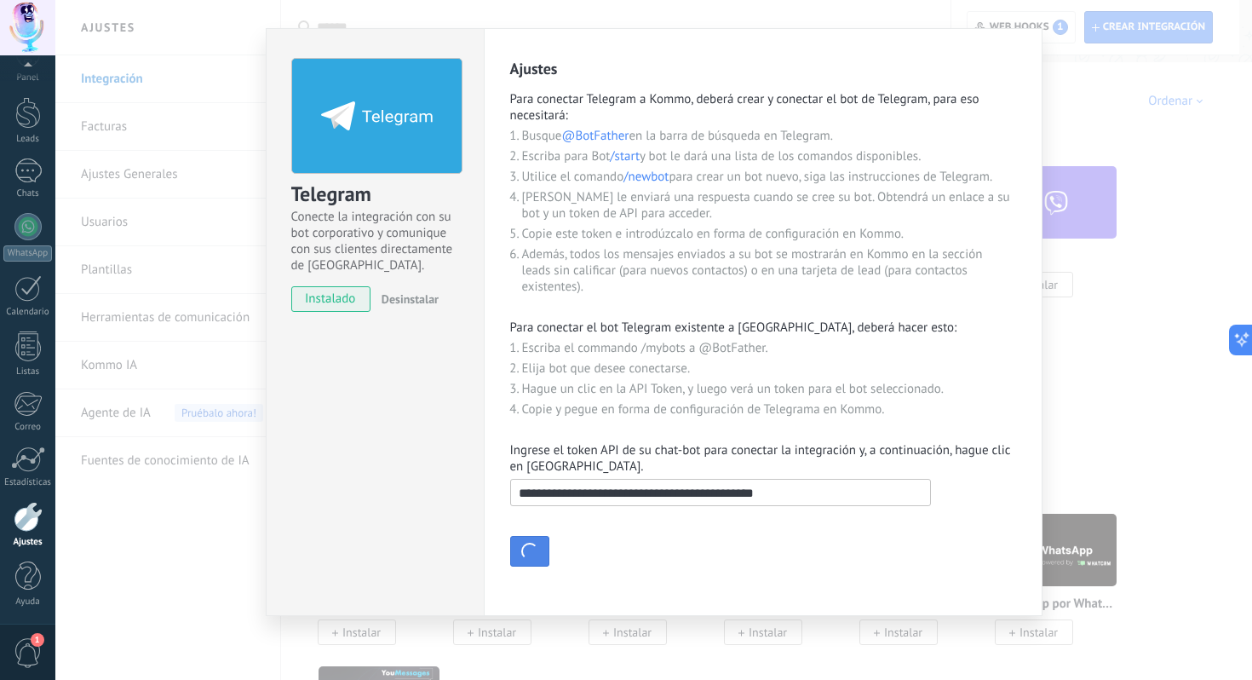
scroll to position [0, 0]
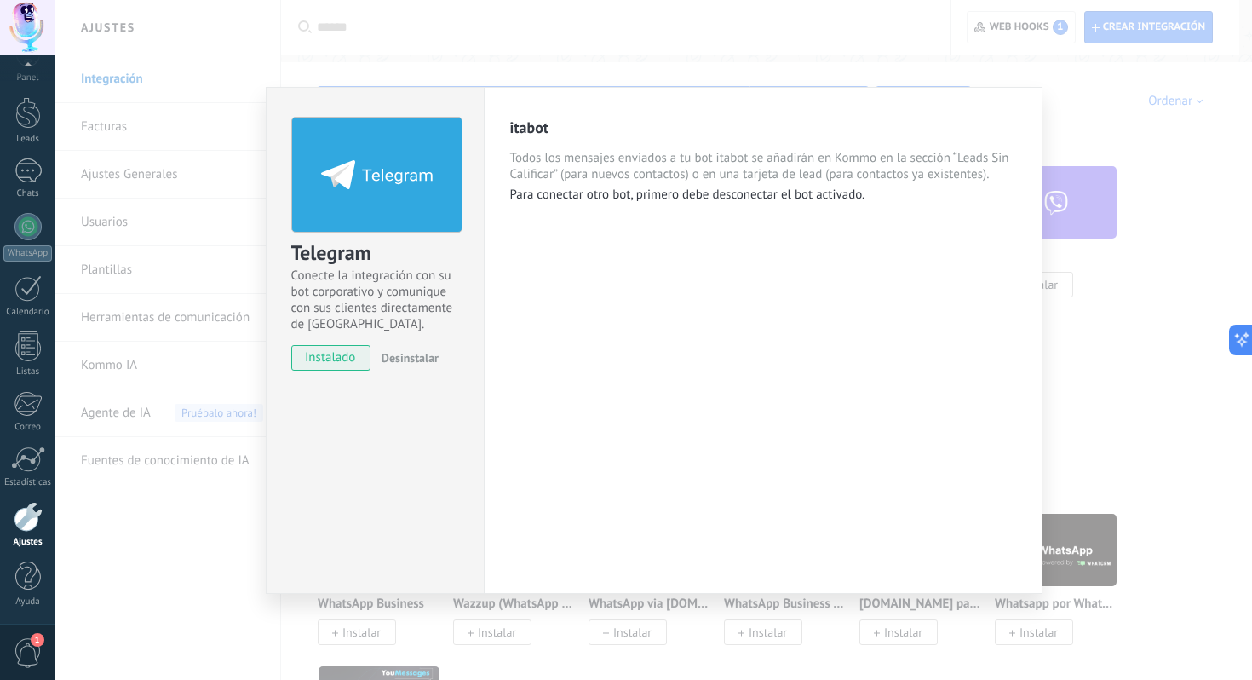
click at [1164, 147] on div "Telegram Conecte la integración con su bot corporativo y comunique con sus clie…" at bounding box center [653, 340] width 1197 height 680
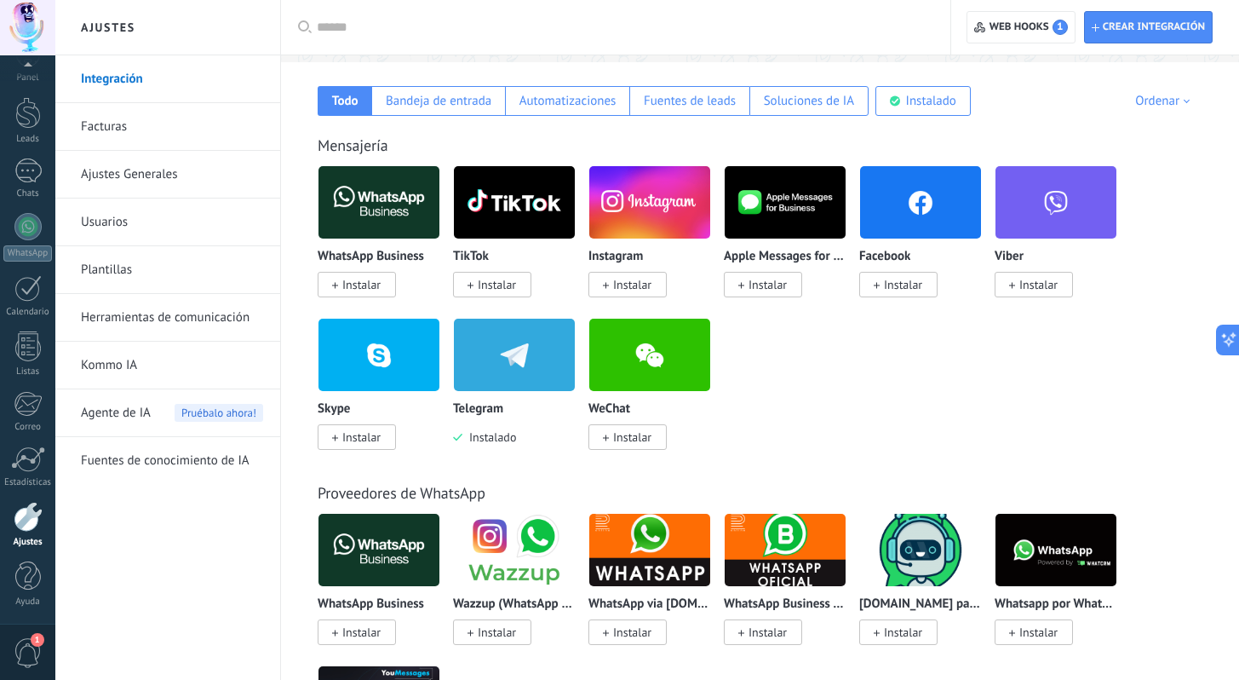
click at [499, 355] on img at bounding box center [514, 354] width 121 height 83
